Goal: Task Accomplishment & Management: Complete application form

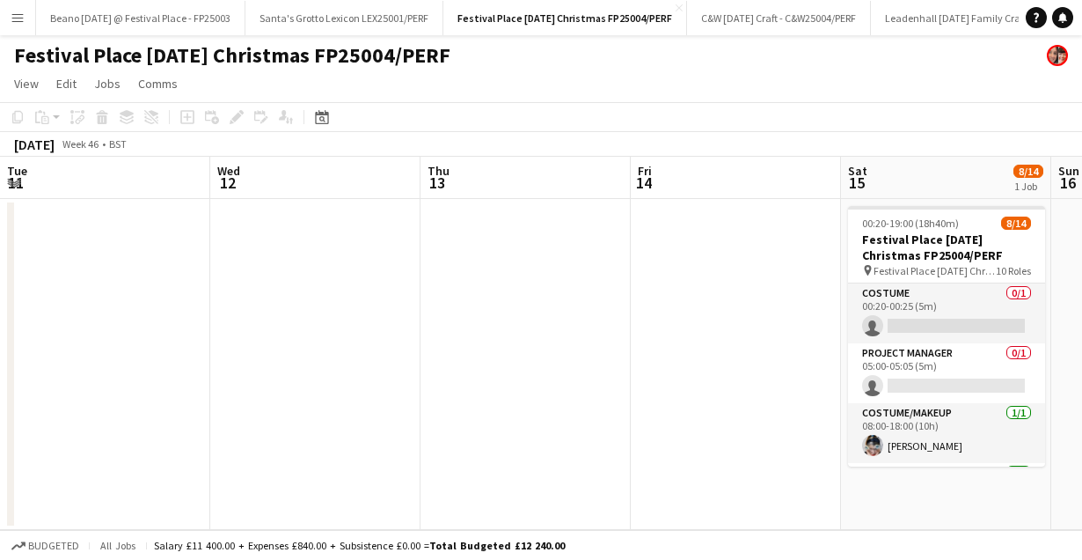
scroll to position [517, 0]
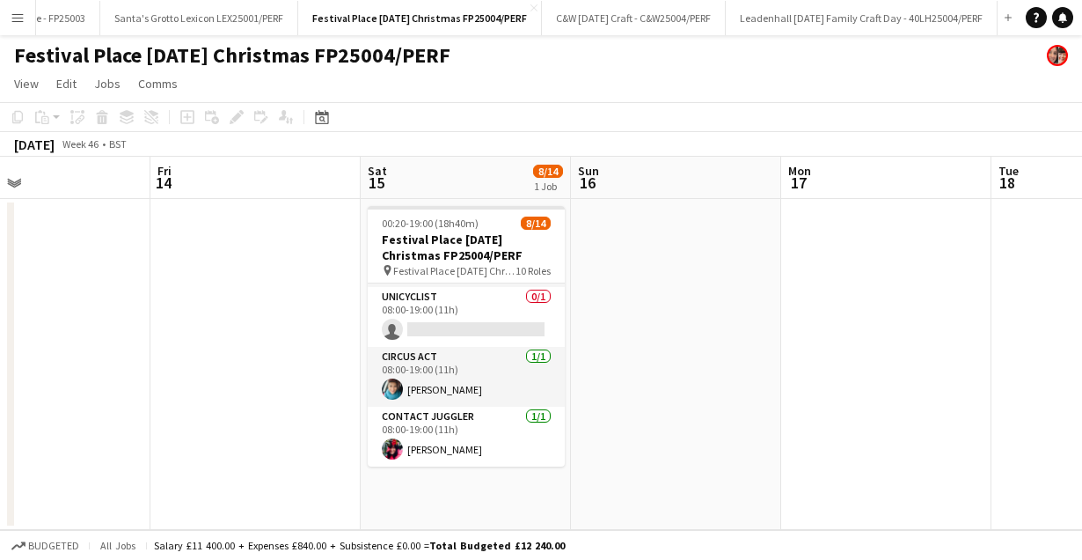
click at [18, 21] on app-icon "Menu" at bounding box center [18, 18] width 14 height 14
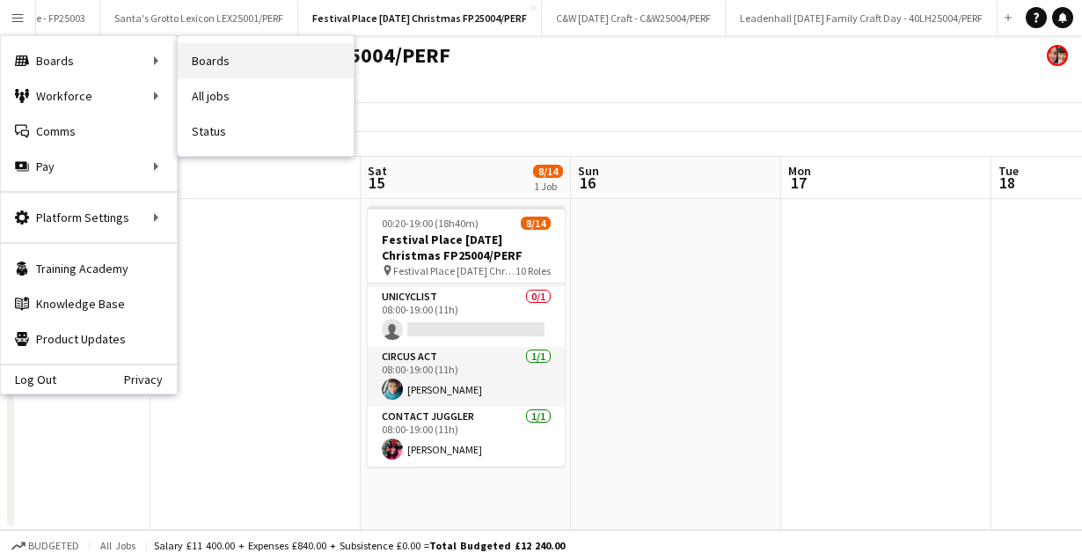
click at [229, 50] on link "Boards" at bounding box center [266, 60] width 176 height 35
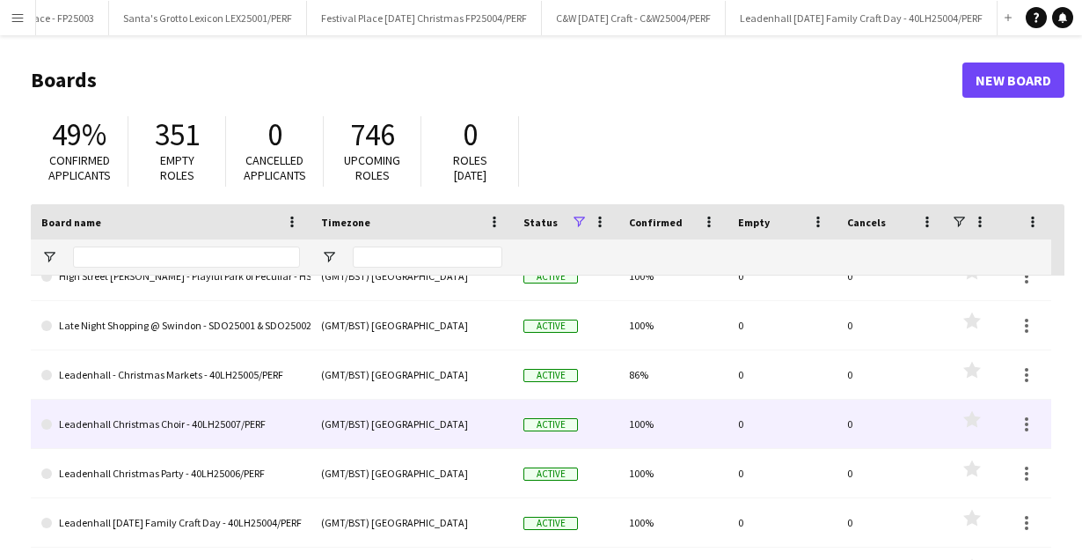
scroll to position [831, 0]
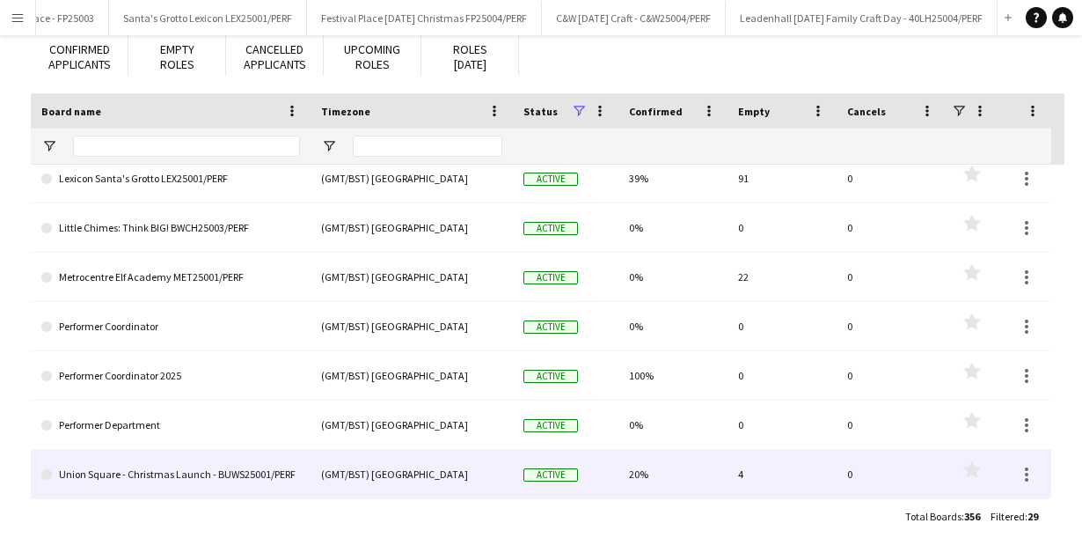
click at [213, 474] on link "Union Square - Christmas Launch - BUWS25001/PERF" at bounding box center [170, 474] width 259 height 49
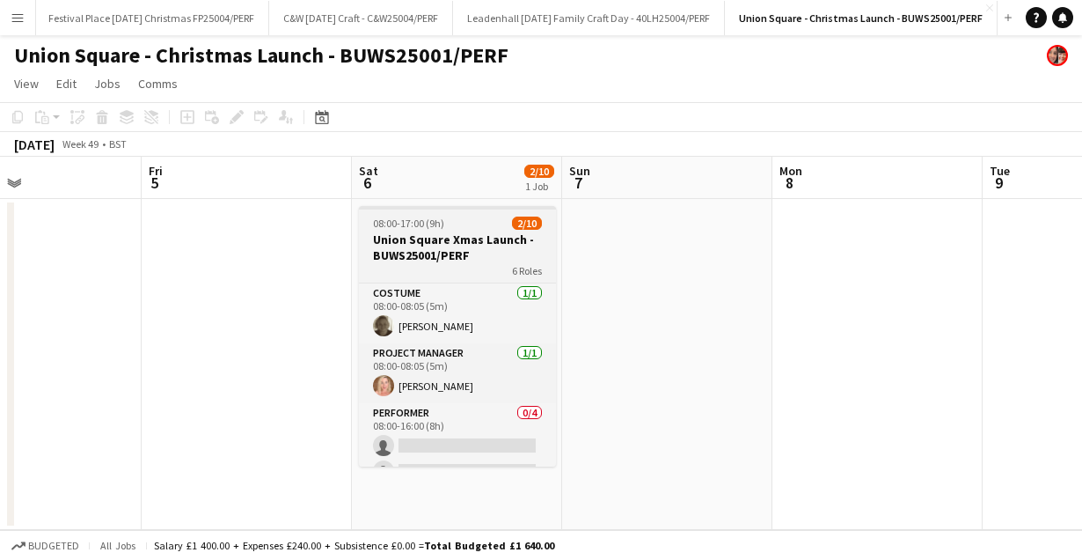
click at [435, 236] on h3 "Union Square Xmas Launch - BUWS25001/PERF" at bounding box center [457, 247] width 197 height 32
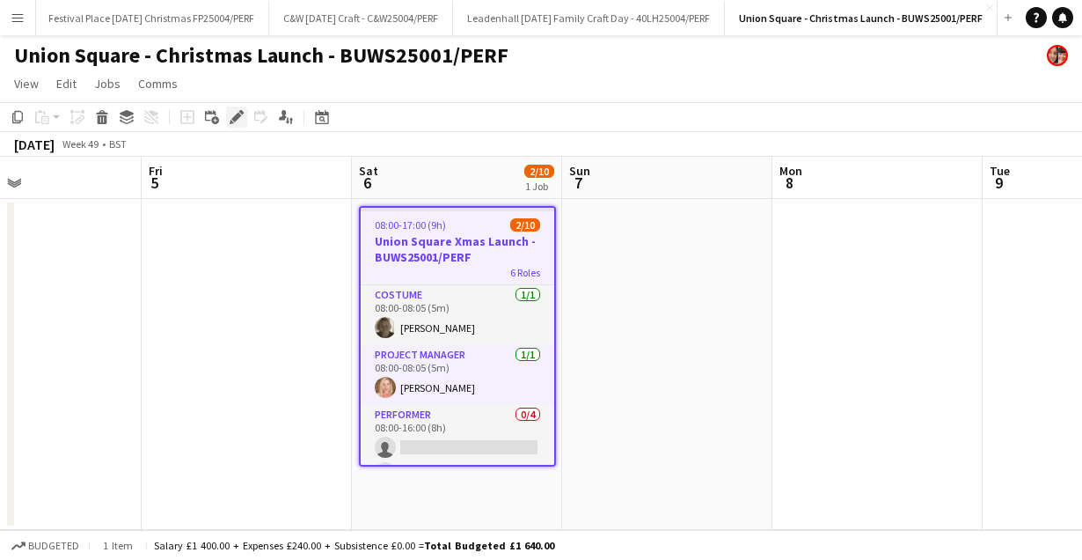
click at [227, 110] on div "Edit" at bounding box center [236, 116] width 21 height 21
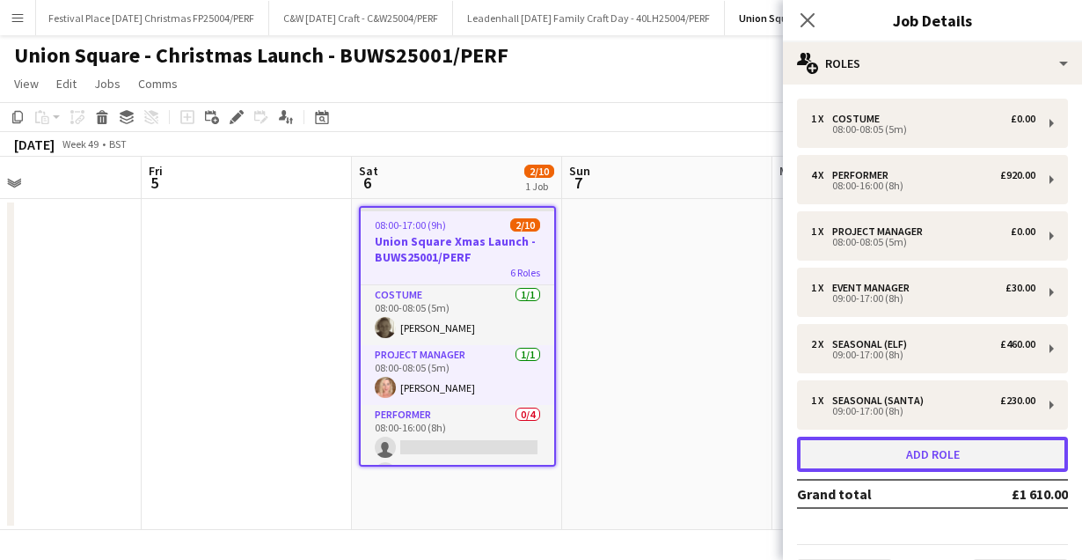
click at [918, 453] on button "Add role" at bounding box center [932, 453] width 271 height 35
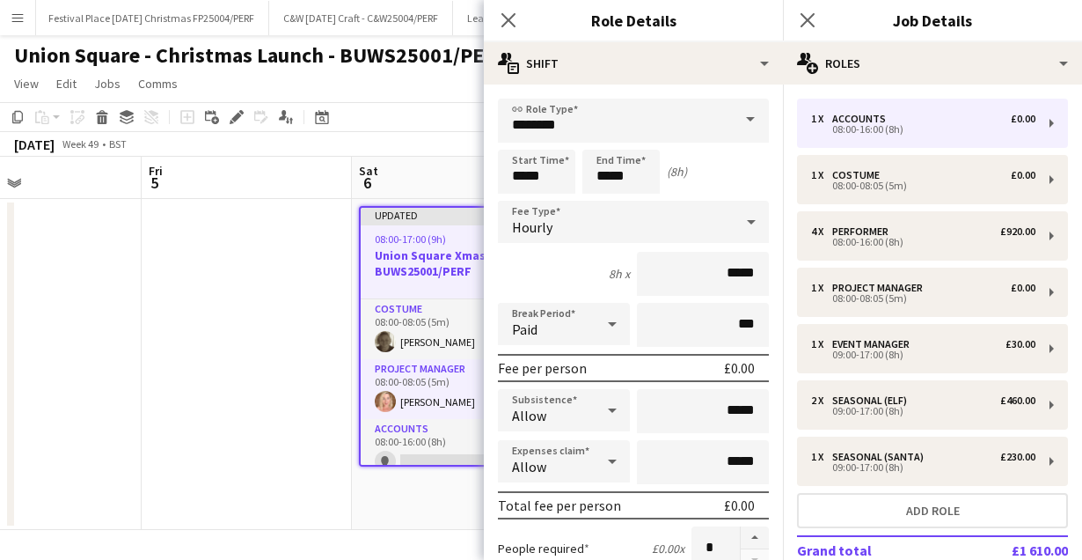
click at [733, 115] on span at bounding box center [750, 120] width 37 height 42
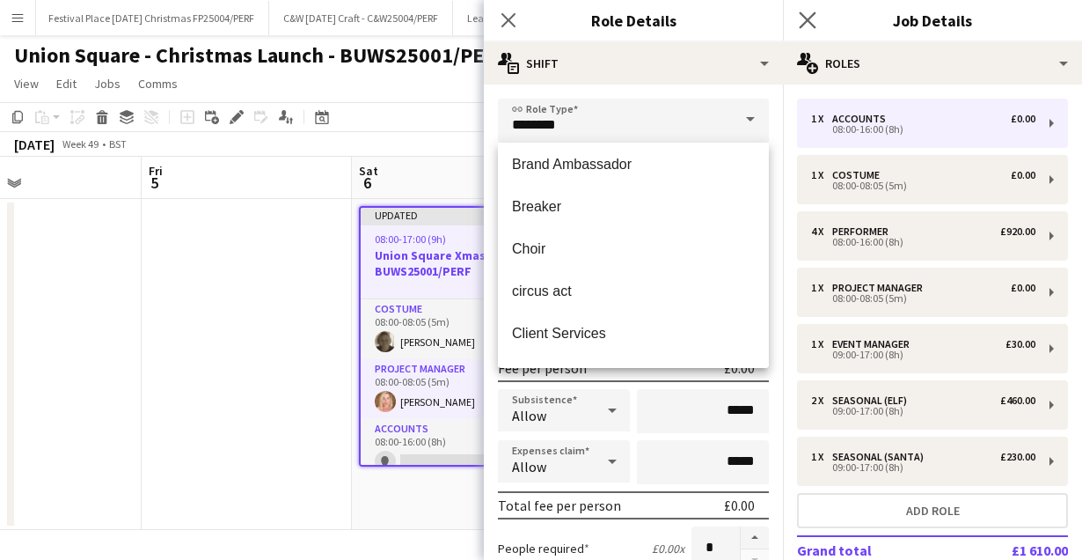
click at [817, 15] on app-icon "Close pop-in" at bounding box center [808, 21] width 26 height 26
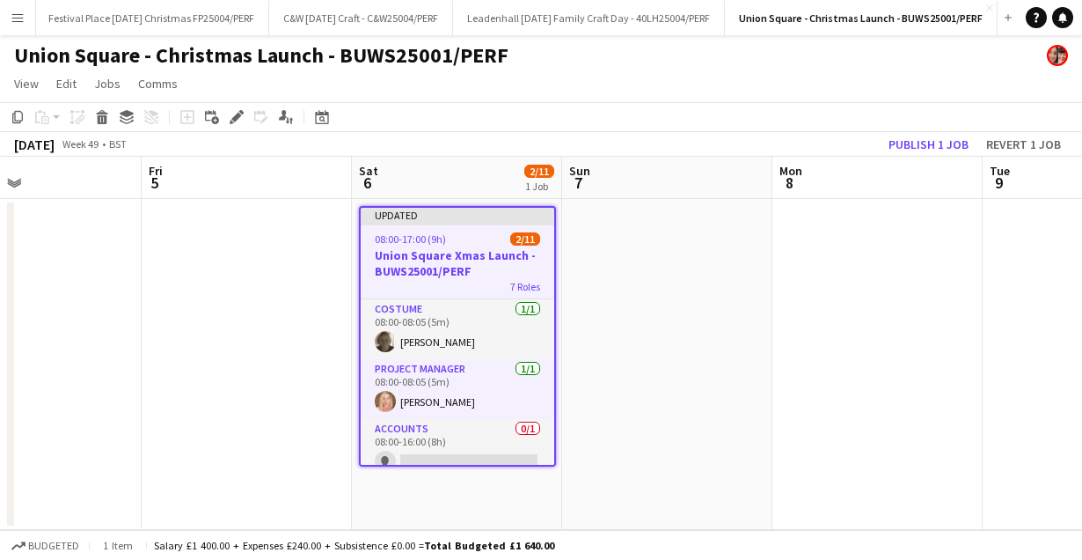
click at [11, 28] on button "Menu" at bounding box center [17, 17] width 35 height 35
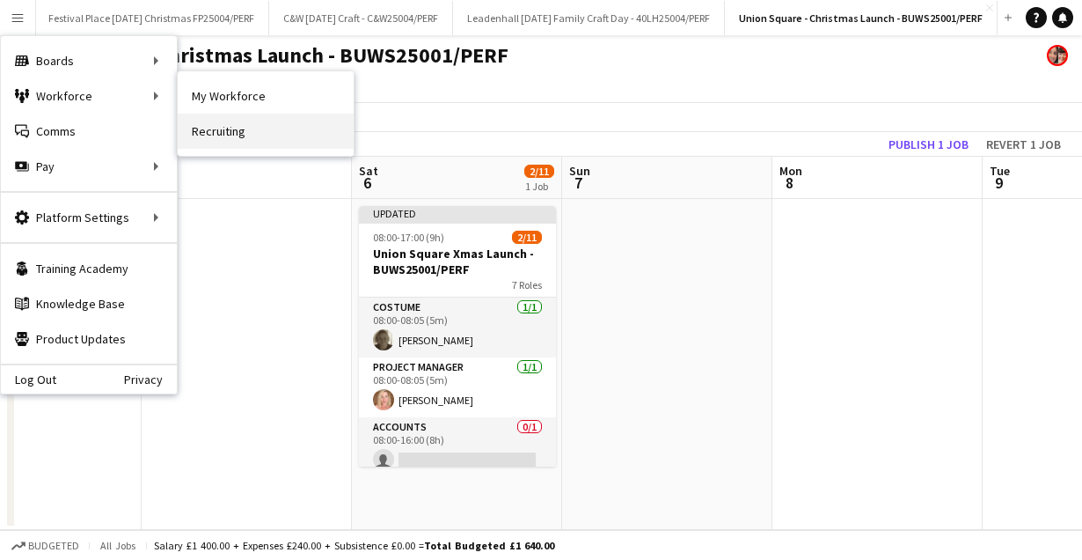
click at [237, 122] on link "Recruiting" at bounding box center [266, 131] width 176 height 35
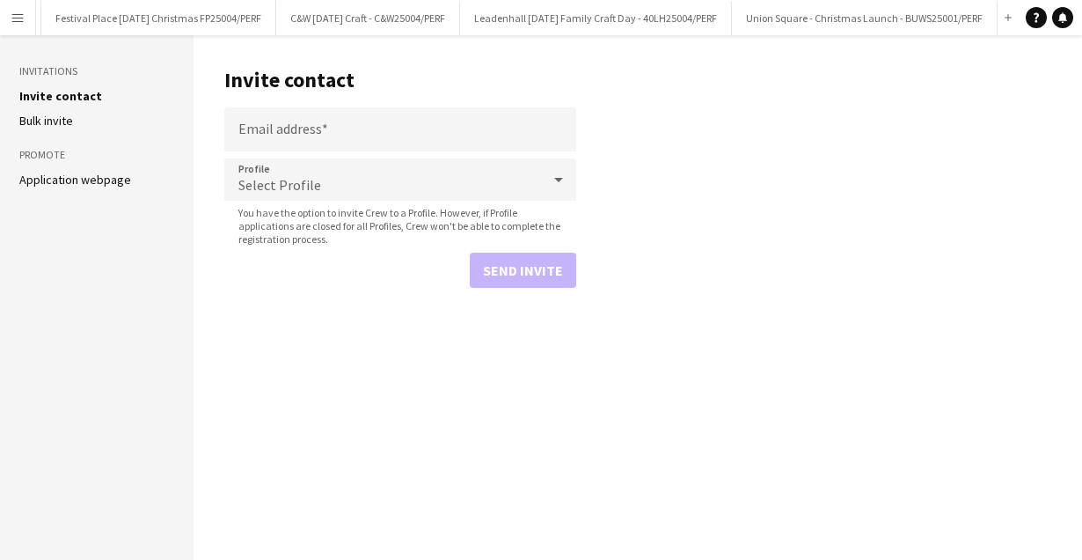
scroll to position [0, 448]
click at [331, 130] on input "Email address" at bounding box center [400, 129] width 352 height 44
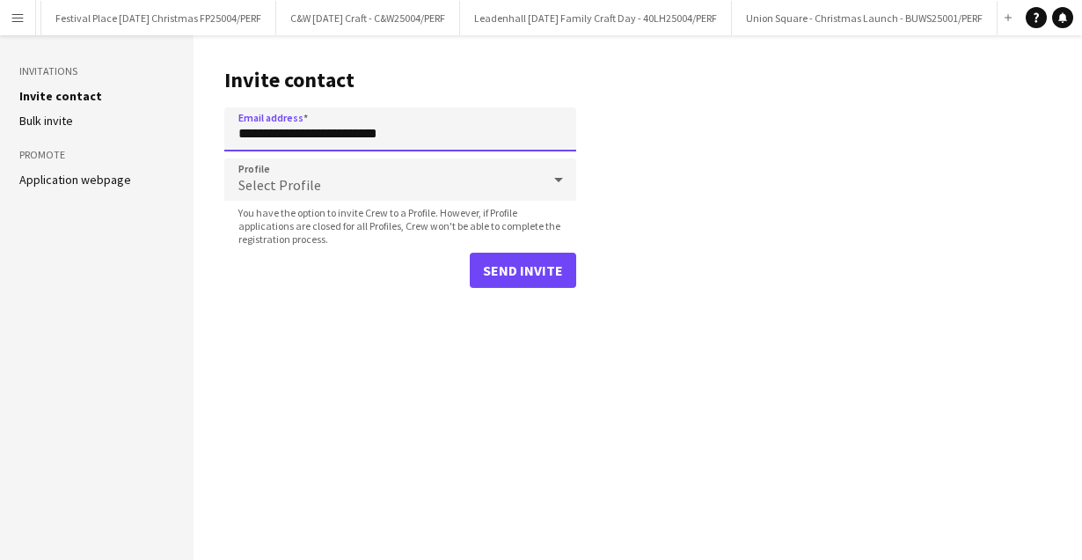
type input "**********"
click at [485, 168] on div "Select Profile" at bounding box center [382, 179] width 317 height 42
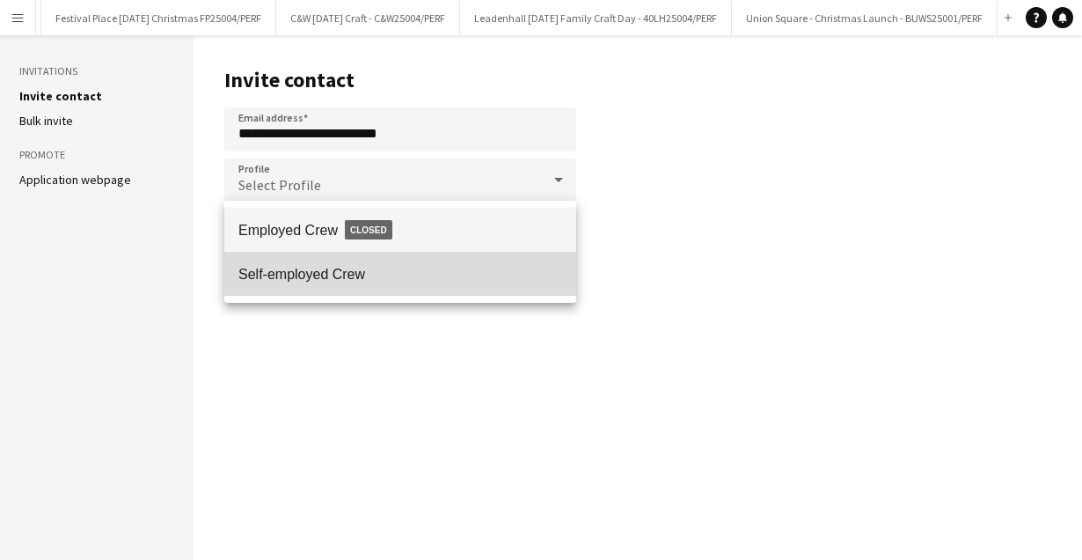
click at [320, 268] on span "Self-employed Crew" at bounding box center [400, 274] width 324 height 17
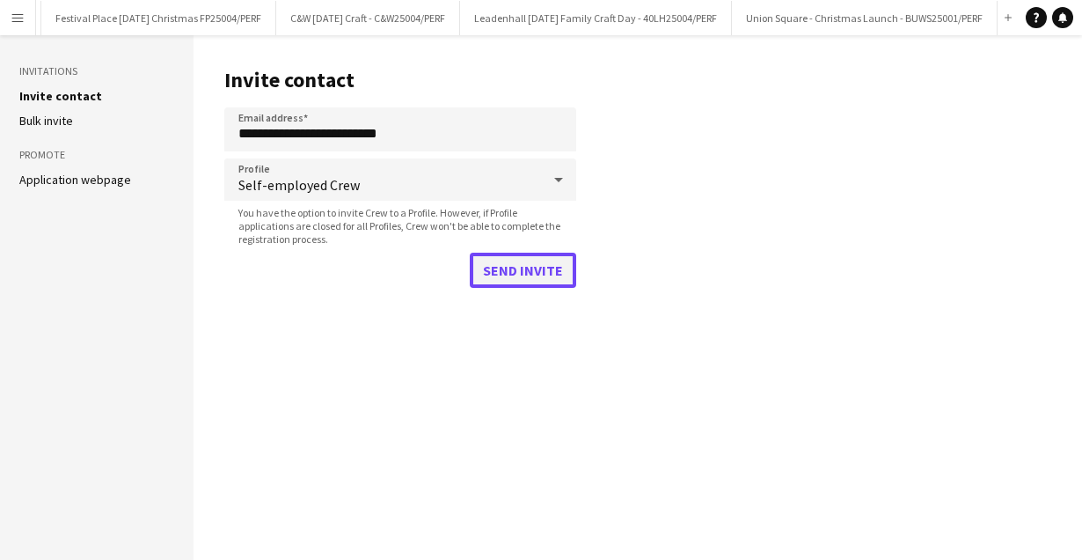
click at [516, 261] on button "Send invite" at bounding box center [523, 270] width 106 height 35
